Goal: Communication & Community: Answer question/provide support

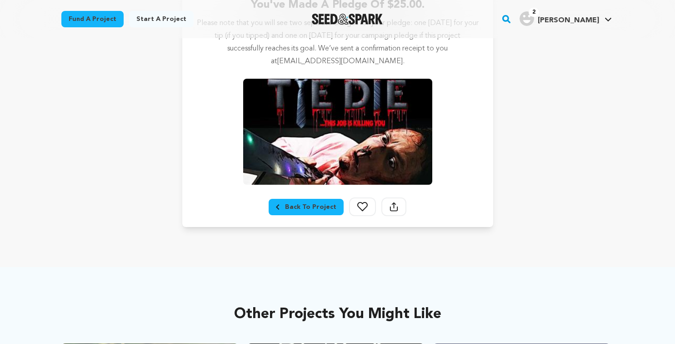
scroll to position [168, 0]
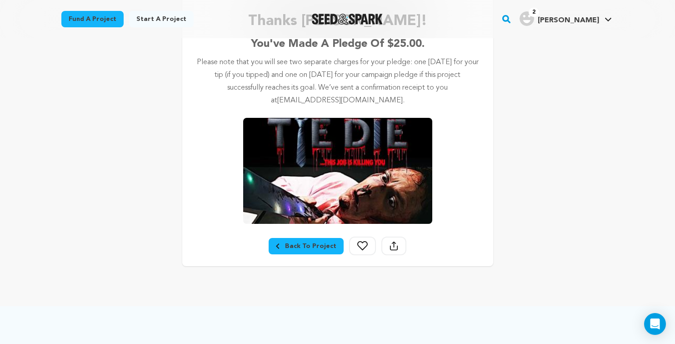
click at [285, 245] on div "Back To Project" at bounding box center [306, 245] width 60 height 9
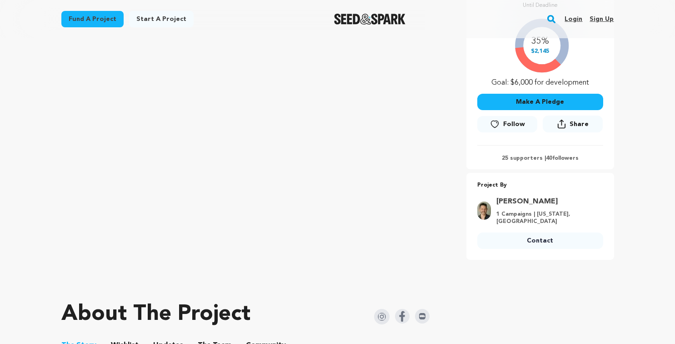
scroll to position [200, 0]
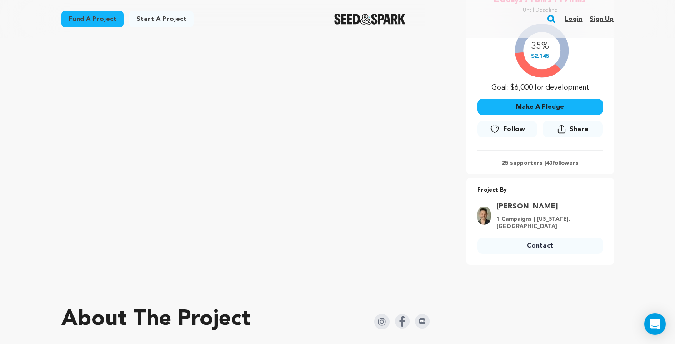
click at [517, 163] on p "25 supporters | 40 followers" at bounding box center [540, 163] width 126 height 7
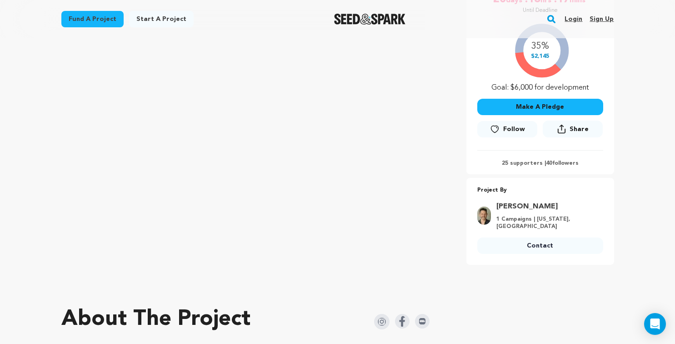
click at [517, 163] on p "25 supporters | 40 followers" at bounding box center [540, 163] width 126 height 7
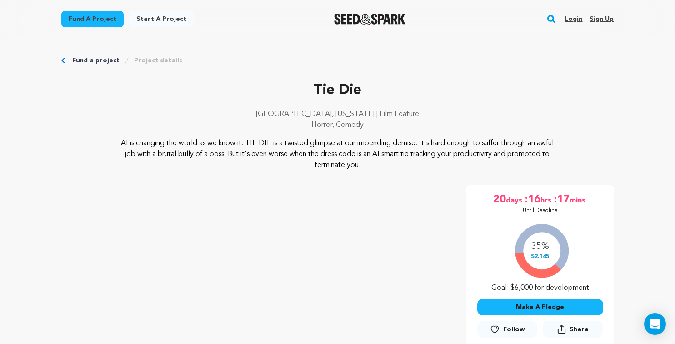
scroll to position [0, 0]
click at [570, 19] on link "Login" at bounding box center [573, 19] width 18 height 15
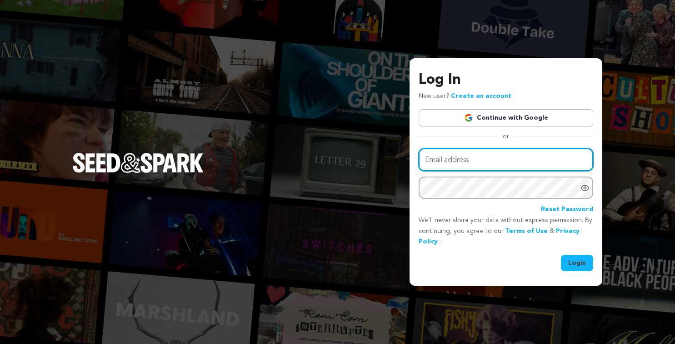
click at [480, 162] on input "Email address" at bounding box center [506, 159] width 175 height 23
type input "gosquirrelyprods@aol.com"
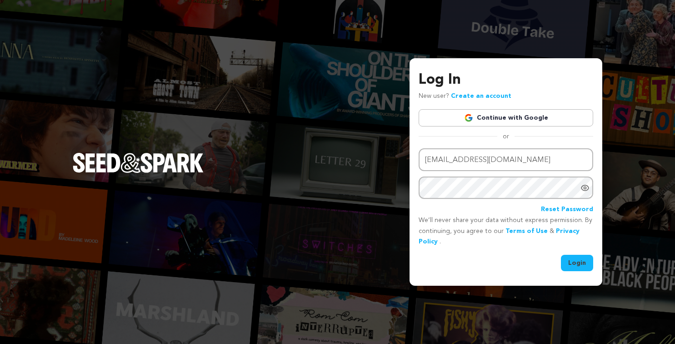
click at [578, 254] on div "Email address gosquirrelyprods@aol.com Password Reset Password We’ll never shar…" at bounding box center [506, 209] width 175 height 123
click at [579, 259] on button "Login" at bounding box center [577, 263] width 32 height 16
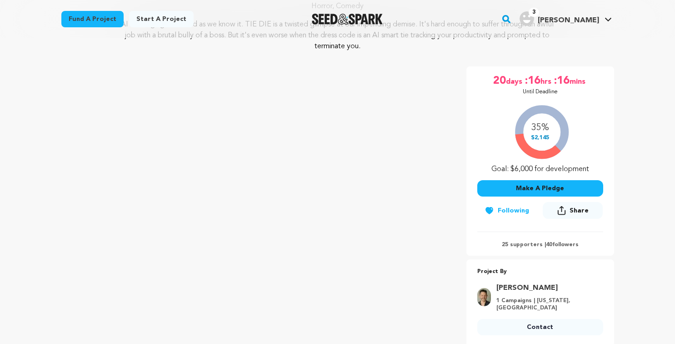
scroll to position [145, 0]
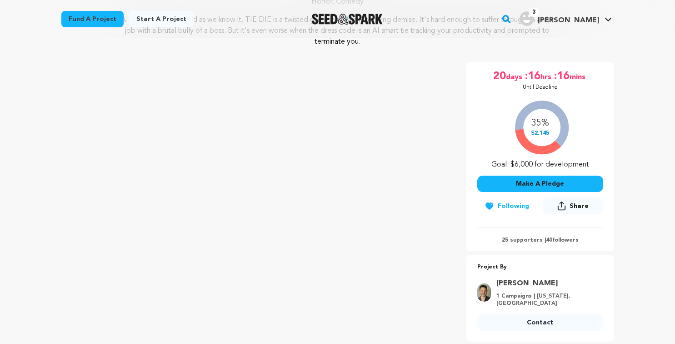
click at [520, 239] on p "25 supporters | 40 followers" at bounding box center [540, 239] width 126 height 7
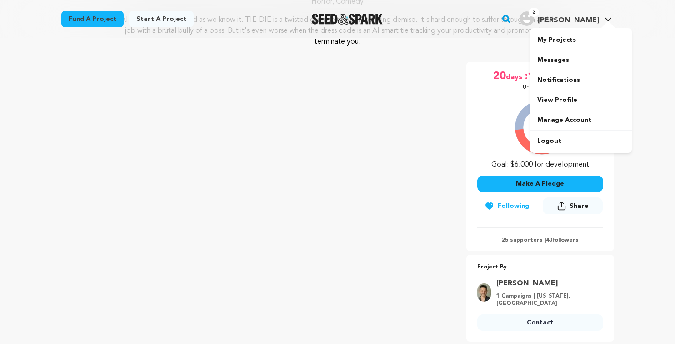
click at [534, 20] on img "Tony M.'s Profile" at bounding box center [526, 18] width 15 height 15
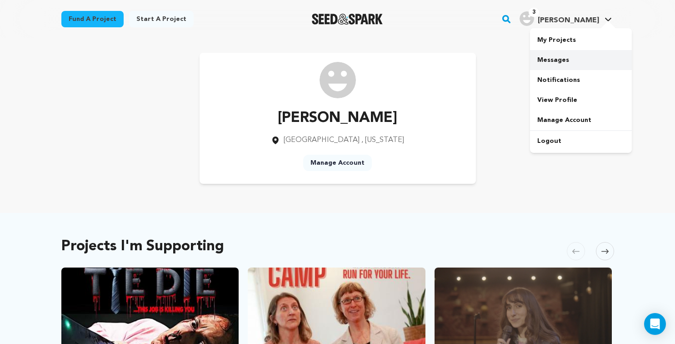
click at [550, 63] on link "Messages" at bounding box center [581, 60] width 102 height 20
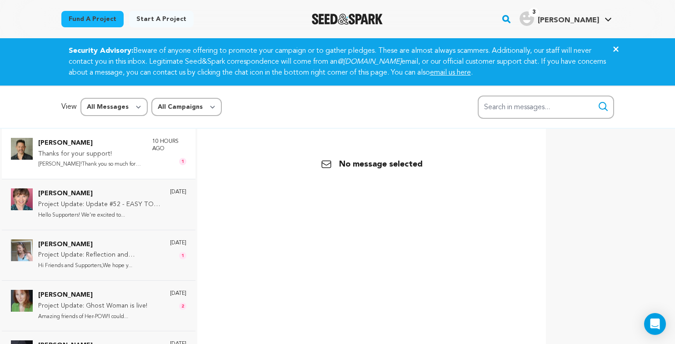
click at [73, 153] on p "Thanks for your support!" at bounding box center [90, 154] width 105 height 11
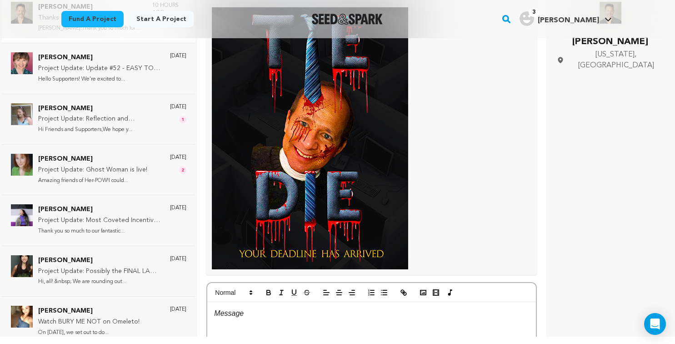
scroll to position [258, 0]
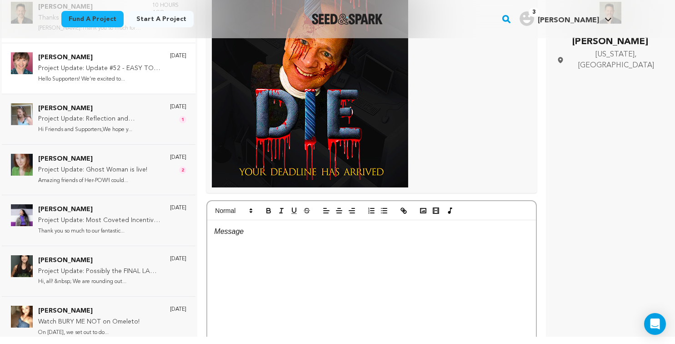
click at [76, 66] on p "Project Update: Update #52 - EASY TO SCARE is ONLINE in the Los Angeles Lift-Of…" at bounding box center [99, 68] width 123 height 11
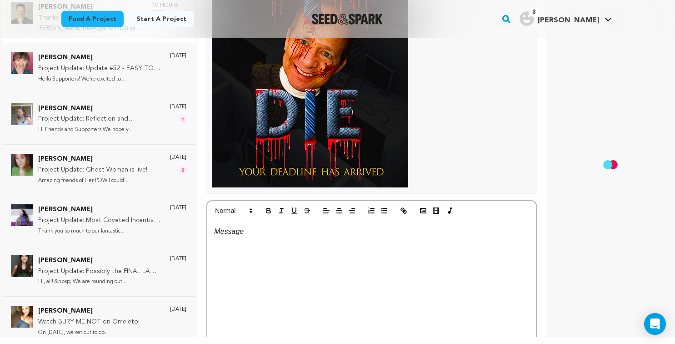
click at [432, 121] on p at bounding box center [372, 56] width 320 height 262
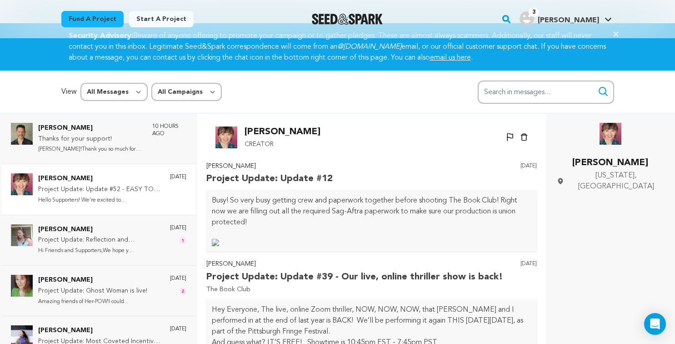
scroll to position [0, 0]
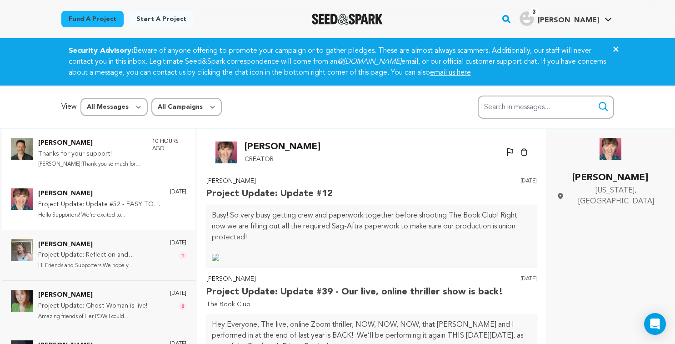
click at [80, 153] on p "Thanks for your support!" at bounding box center [90, 154] width 105 height 11
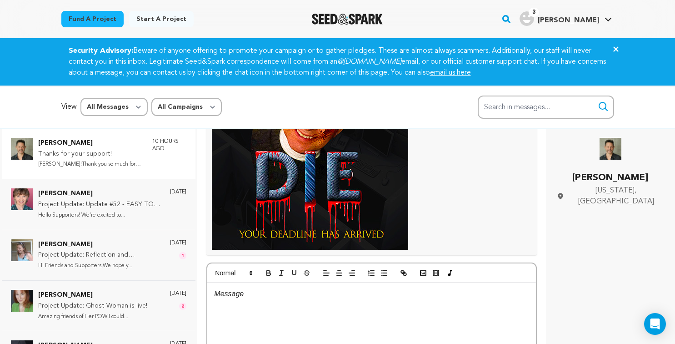
click at [429, 175] on p at bounding box center [372, 119] width 320 height 262
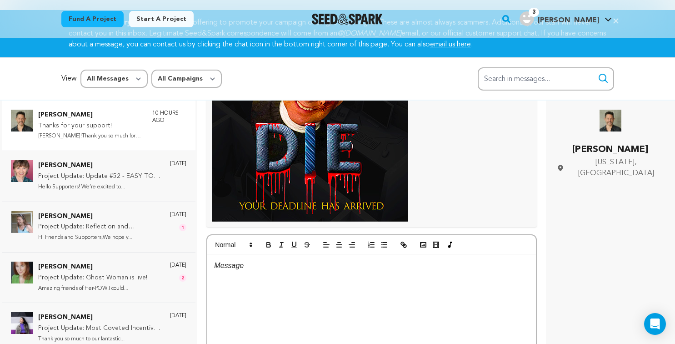
scroll to position [36, 0]
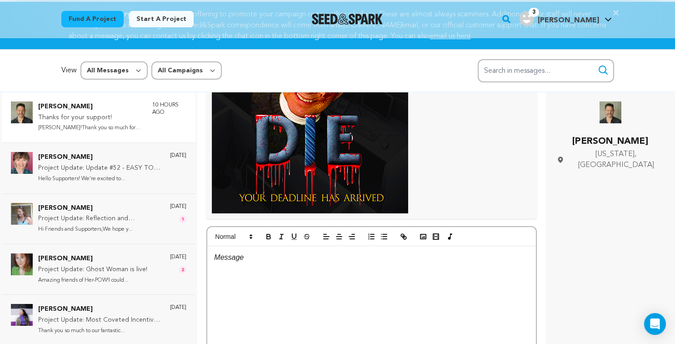
click at [239, 260] on p at bounding box center [371, 257] width 315 height 12
click at [462, 164] on p at bounding box center [372, 82] width 320 height 262
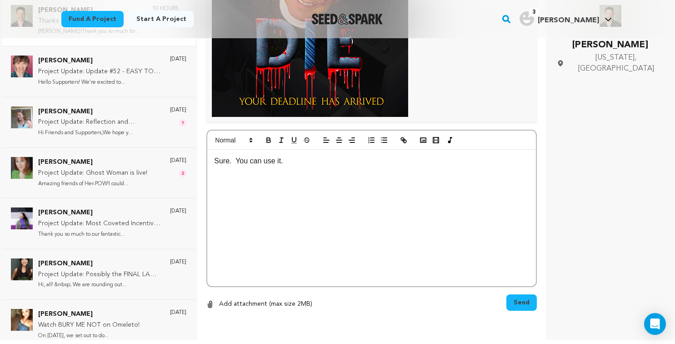
scroll to position [136, 0]
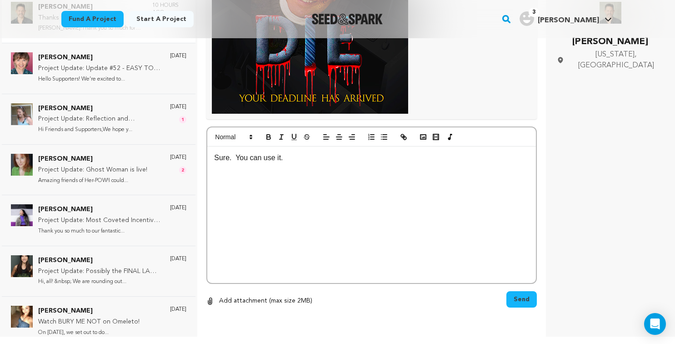
click at [523, 300] on span "Send" at bounding box center [522, 299] width 16 height 9
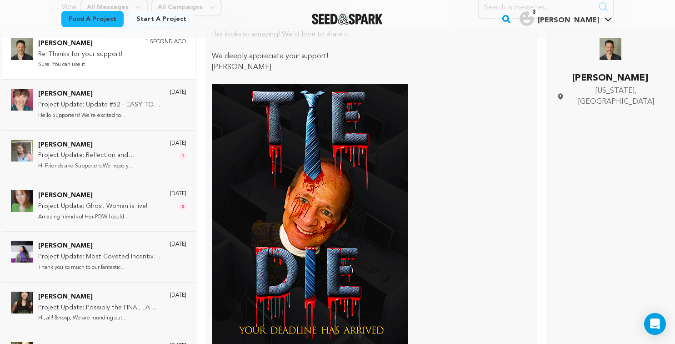
scroll to position [145, 0]
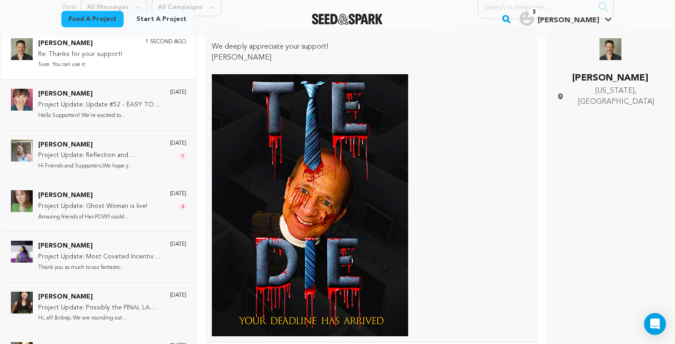
click at [351, 180] on img at bounding box center [310, 205] width 196 height 262
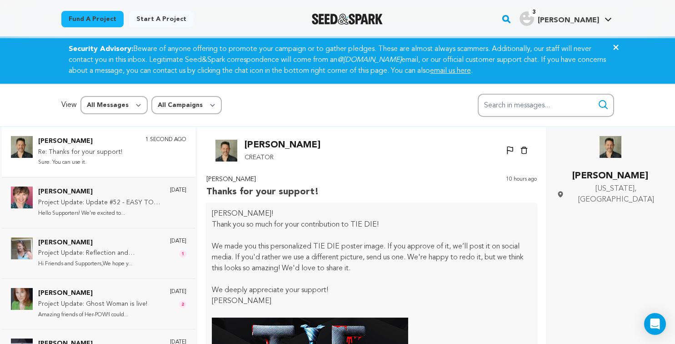
scroll to position [0, 0]
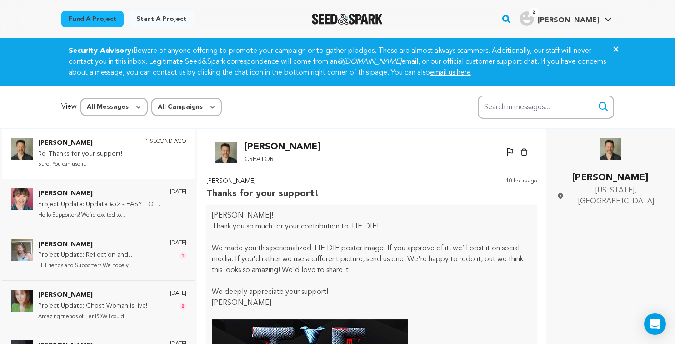
click at [616, 48] on icon at bounding box center [615, 48] width 5 height 5
